Goal: Task Accomplishment & Management: Manage account settings

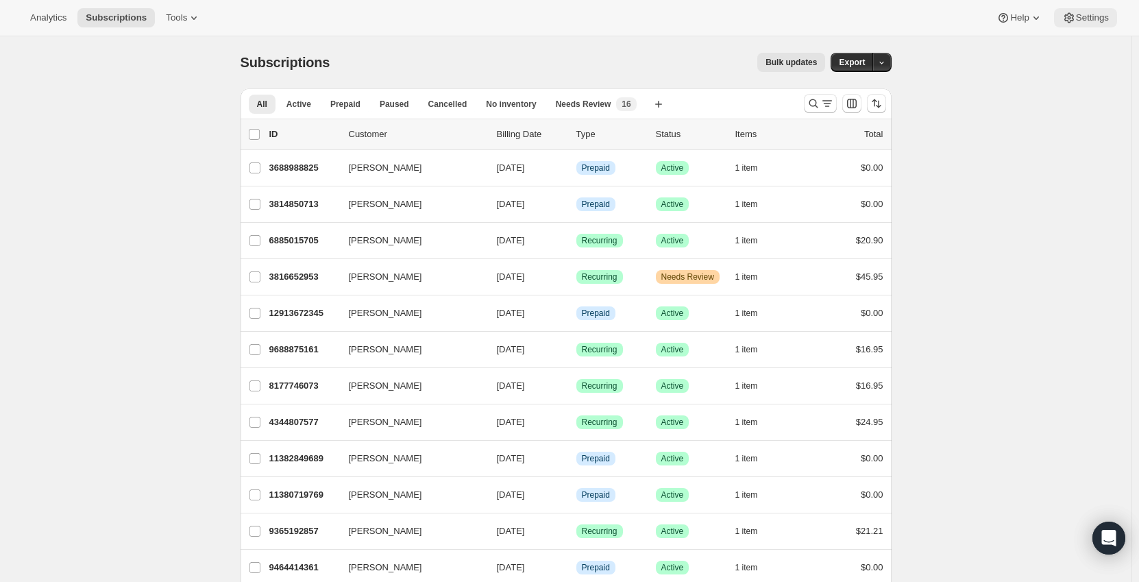
click at [1090, 22] on span "Settings" at bounding box center [1092, 17] width 33 height 11
